Goal: Transaction & Acquisition: Purchase product/service

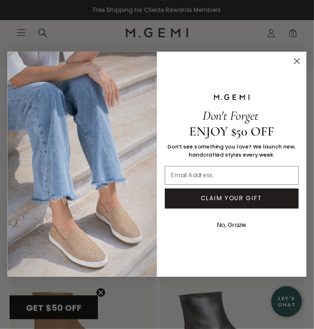
scroll to position [4268, 0]
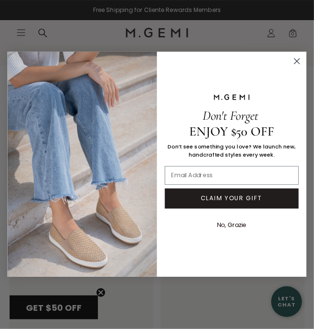
click at [300, 63] on circle "Close dialog" at bounding box center [297, 61] width 12 height 12
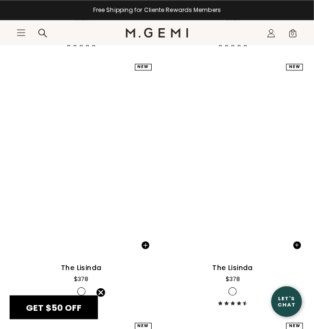
scroll to position [11760, 0]
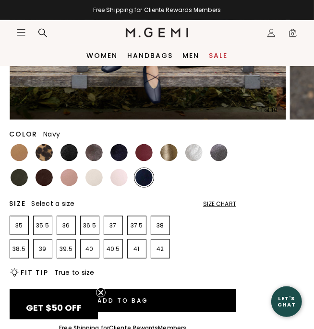
scroll to position [295, 0]
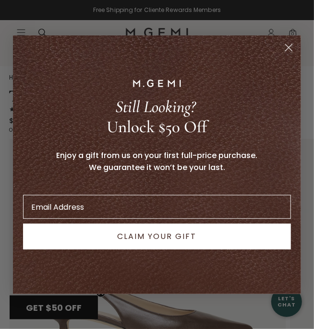
click at [290, 50] on circle "Close dialog" at bounding box center [288, 47] width 16 height 16
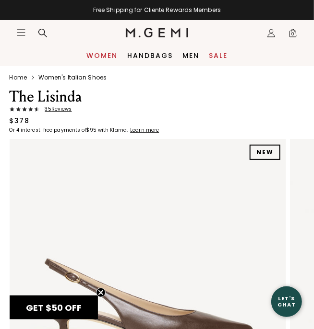
click at [109, 54] on link "Women" at bounding box center [101, 56] width 31 height 8
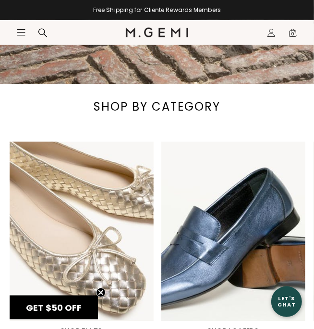
scroll to position [442, 0]
click at [243, 236] on img "2 / 6" at bounding box center [233, 232] width 144 height 180
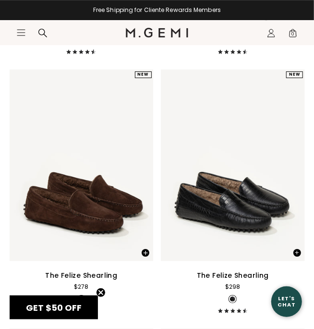
scroll to position [4234, 0]
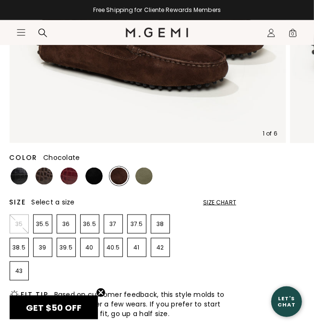
scroll to position [273, 0]
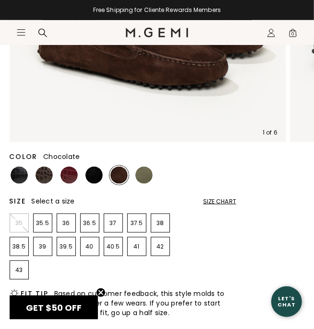
click at [48, 246] on p "39" at bounding box center [43, 247] width 18 height 8
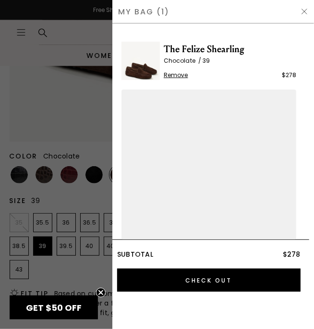
click at [54, 314] on span "GET $50 OFF" at bounding box center [54, 308] width 56 height 12
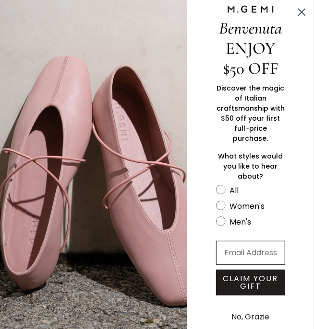
click at [238, 265] on input "Email Address" at bounding box center [250, 253] width 69 height 24
click at [249, 248] on input "Email Address" at bounding box center [250, 253] width 69 height 24
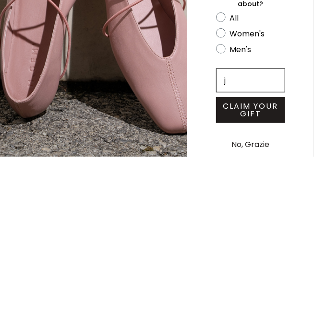
type input "[EMAIL_ADDRESS][DOMAIN_NAME]"
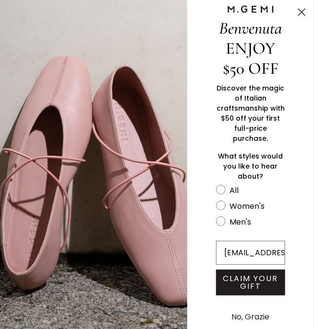
click at [258, 276] on button "CLAIM YOUR GIFT" at bounding box center [250, 283] width 69 height 26
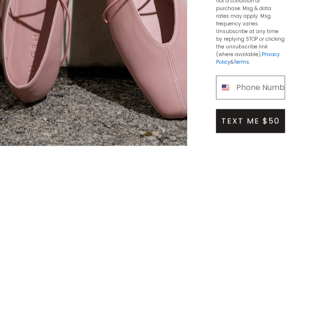
click at [250, 304] on button "TEXT ME $50" at bounding box center [250, 304] width 69 height 24
